Goal: Find contact information: Find contact information

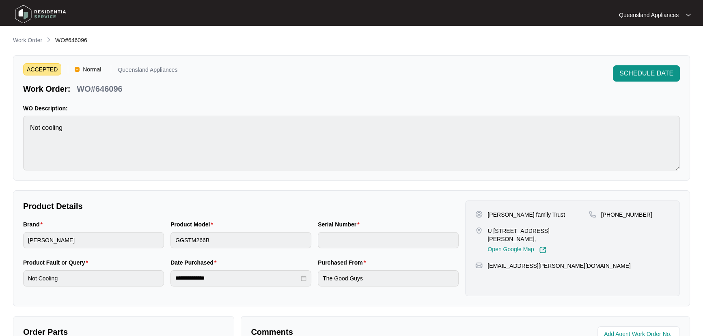
click at [29, 39] on p "Work Order" at bounding box center [27, 40] width 29 height 8
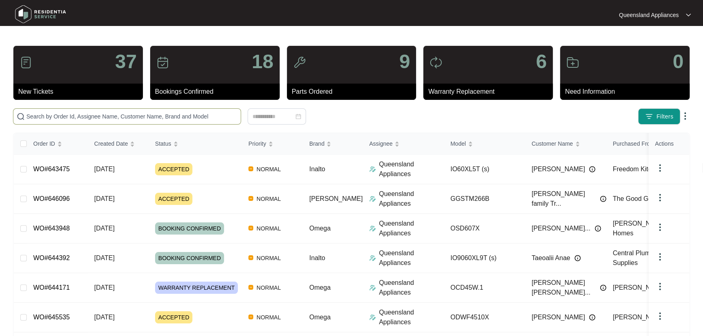
click at [99, 115] on input "text" at bounding box center [131, 116] width 211 height 9
paste input "646096"
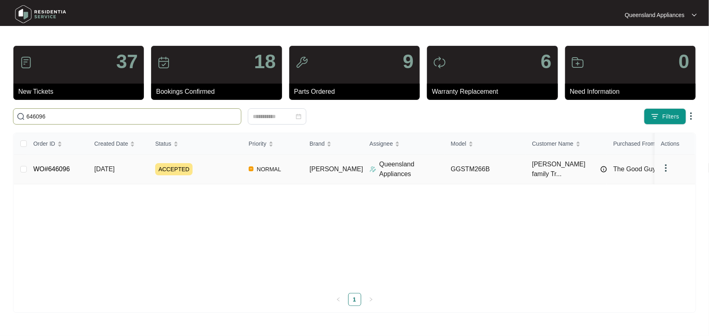
type input "646096"
click at [227, 170] on div "ACCEPTED" at bounding box center [198, 169] width 87 height 12
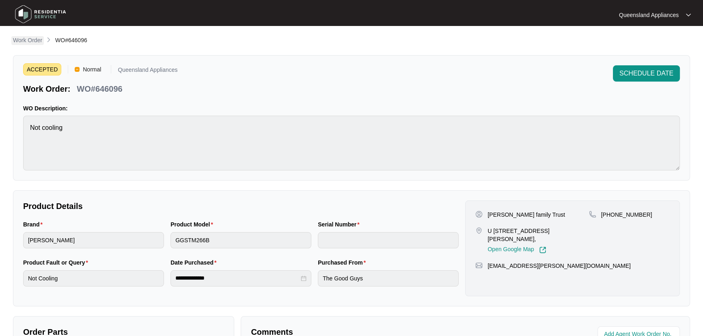
click at [40, 43] on p "Work Order" at bounding box center [27, 40] width 29 height 8
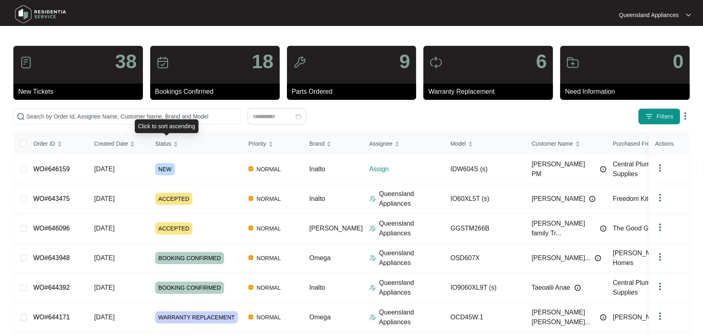
click at [164, 121] on div "Click to sort ascending" at bounding box center [167, 126] width 64 height 14
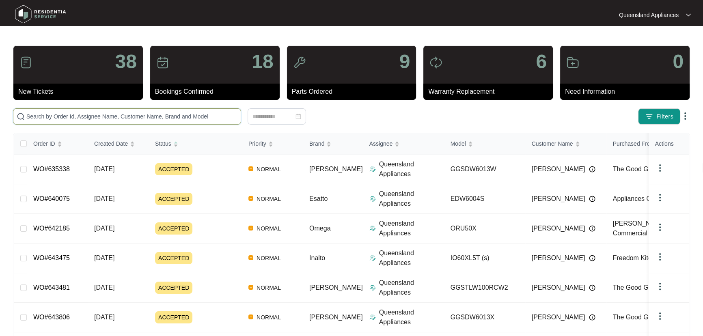
click at [172, 113] on input "text" at bounding box center [131, 116] width 211 height 9
paste input "646159"
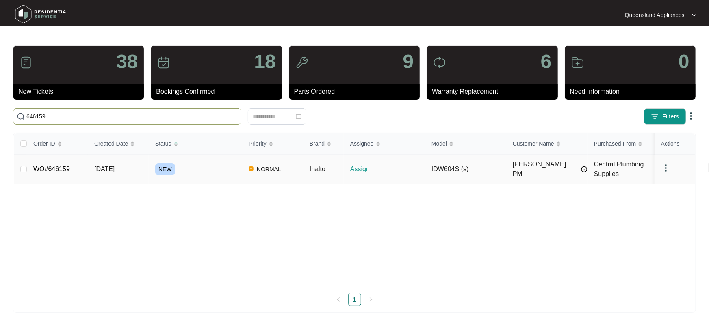
type input "646159"
click at [217, 175] on td "NEW" at bounding box center [195, 170] width 93 height 30
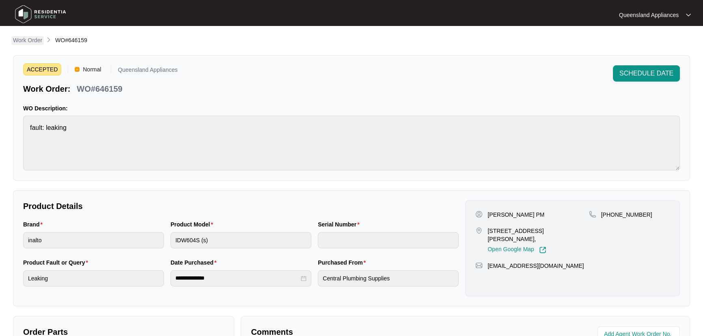
click at [28, 38] on p "Work Order" at bounding box center [27, 40] width 29 height 8
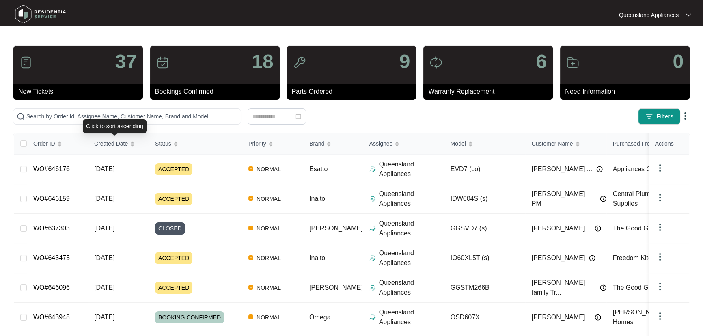
click at [123, 119] on div "Click to sort ascending" at bounding box center [115, 126] width 64 height 14
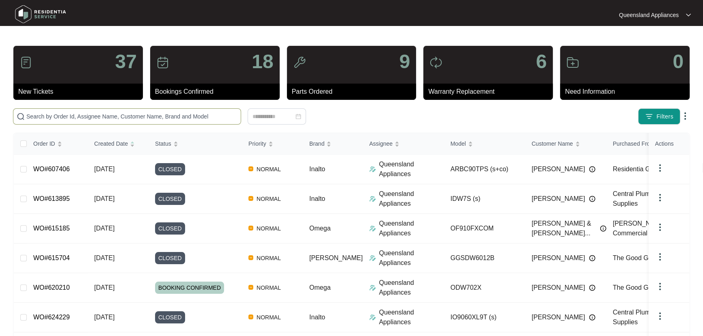
click at [130, 116] on input "text" at bounding box center [131, 116] width 211 height 9
paste input "645163"
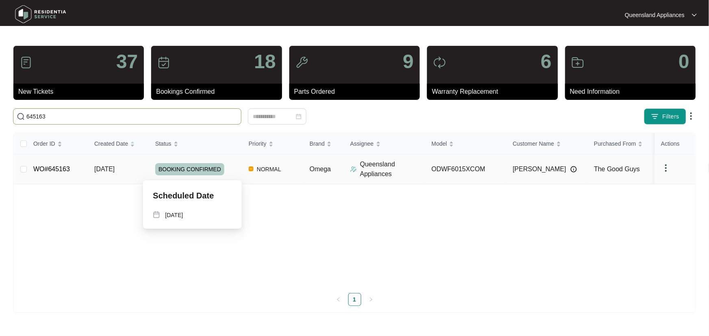
type input "645163"
click at [234, 169] on div "BOOKING CONFIRMED" at bounding box center [198, 169] width 87 height 12
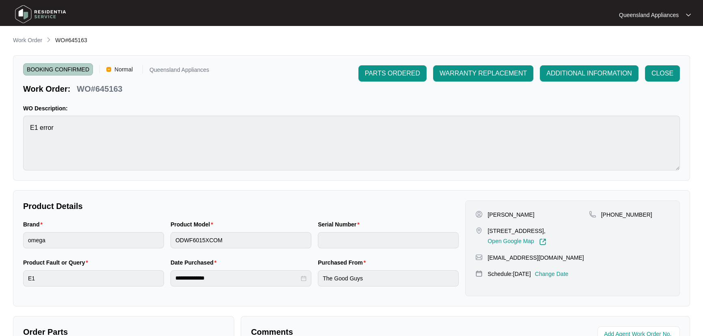
click at [502, 212] on p "[PERSON_NAME]" at bounding box center [511, 215] width 47 height 8
copy p "[PERSON_NAME]"
click at [517, 215] on p "[PERSON_NAME]" at bounding box center [511, 215] width 47 height 8
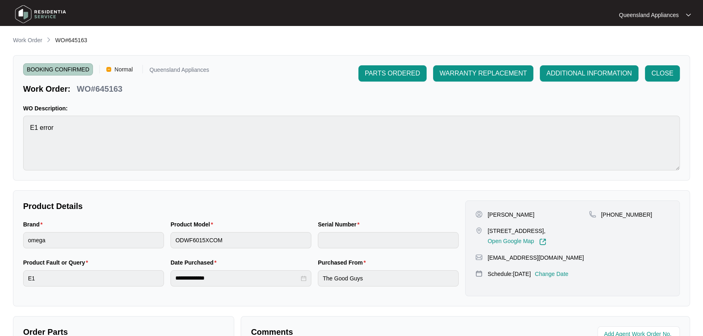
copy p "[PERSON_NAME]"
click at [587, 221] on div "[PERSON_NAME] [STREET_ADDRESS], Open Google Map" at bounding box center [532, 228] width 113 height 35
drag, startPoint x: 611, startPoint y: 212, endPoint x: 661, endPoint y: 210, distance: 50.0
click at [661, 211] on div "[PHONE_NUMBER]" at bounding box center [629, 215] width 81 height 8
copy p "432959790"
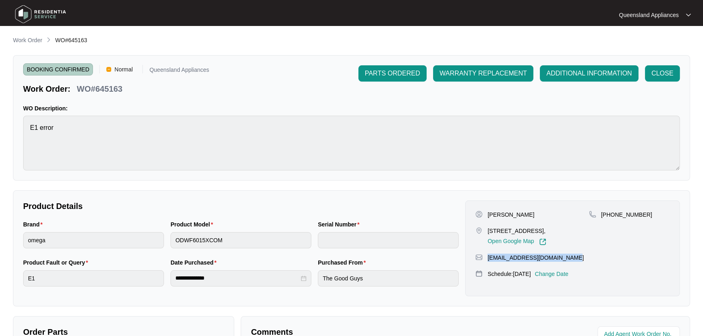
drag, startPoint x: 579, startPoint y: 260, endPoint x: 488, endPoint y: 256, distance: 90.6
click at [488, 256] on div "[EMAIL_ADDRESS][DOMAIN_NAME]" at bounding box center [573, 258] width 195 height 8
copy p "[EMAIL_ADDRESS][DOMAIN_NAME]"
